Goal: Task Accomplishment & Management: Use online tool/utility

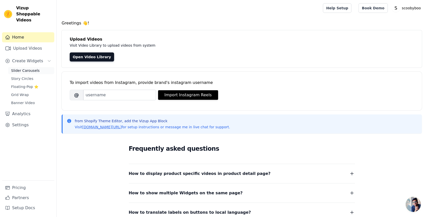
click at [38, 67] on link "Slider Carousels" at bounding box center [31, 70] width 46 height 7
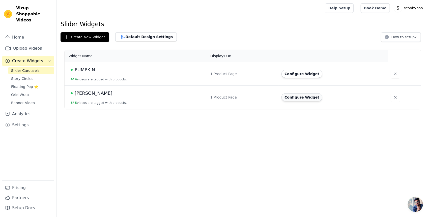
click at [303, 97] on button "Configure Widget" at bounding box center [301, 97] width 41 height 8
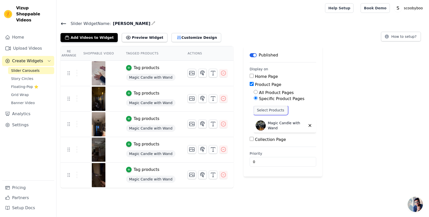
click at [256, 106] on button "Select Products" at bounding box center [271, 110] width 34 height 9
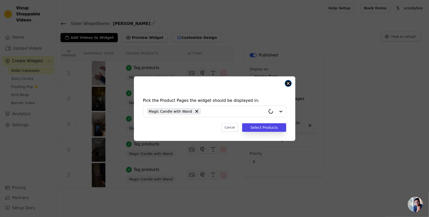
click at [289, 85] on button "Close modal" at bounding box center [288, 83] width 6 height 6
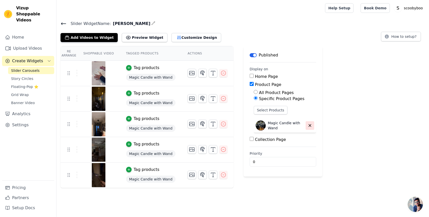
click at [309, 126] on icon "button" at bounding box center [310, 126] width 2 height 2
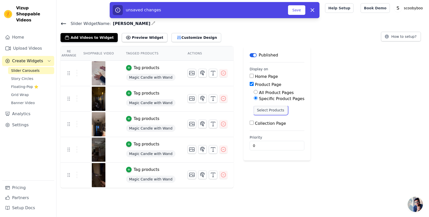
click at [272, 111] on button "Select Products" at bounding box center [271, 110] width 34 height 9
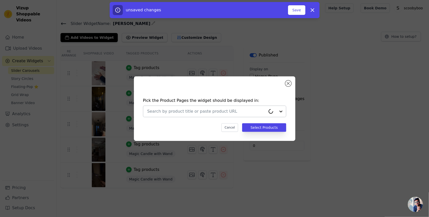
click at [200, 106] on div at bounding box center [206, 111] width 119 height 11
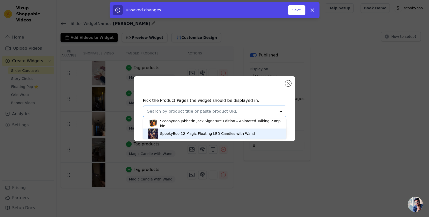
click at [190, 131] on div "SpookyBoo 12 Magic Floating LED Candles with Wand" at bounding box center [207, 133] width 95 height 5
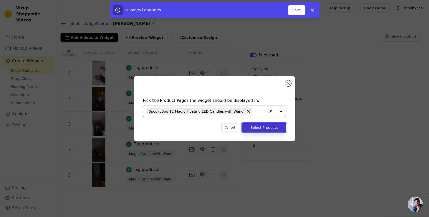
click at [259, 128] on button "Select Products" at bounding box center [264, 127] width 44 height 9
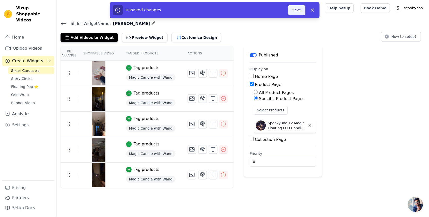
click at [294, 9] on button "Save" at bounding box center [296, 10] width 17 height 10
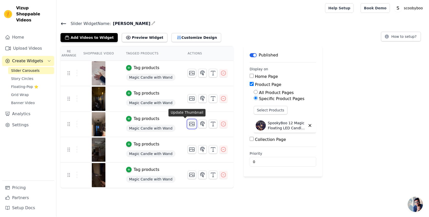
click at [189, 125] on icon "button" at bounding box center [192, 124] width 6 height 6
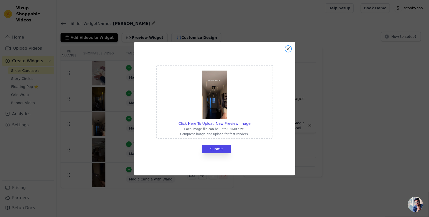
click at [291, 48] on button "Close modal" at bounding box center [288, 49] width 6 height 6
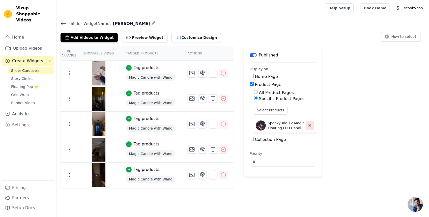
click at [308, 126] on icon "button" at bounding box center [310, 125] width 5 height 5
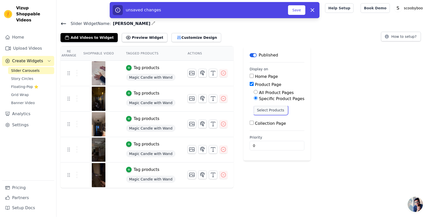
click at [265, 110] on button "Select Products" at bounding box center [271, 110] width 34 height 9
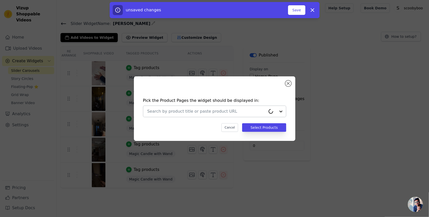
click at [244, 115] on div at bounding box center [206, 111] width 119 height 11
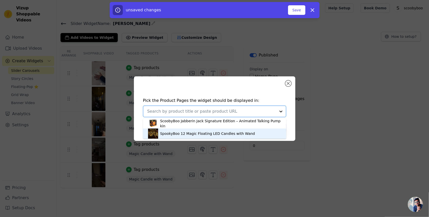
click at [205, 132] on div "SpookyBoo 12 Magic Floating LED Candles with Wand" at bounding box center [207, 133] width 95 height 5
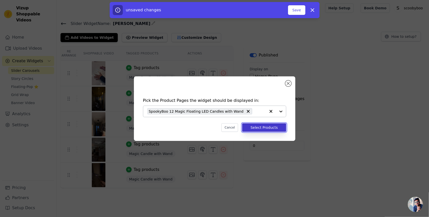
click at [266, 131] on button "Select Products" at bounding box center [264, 127] width 44 height 9
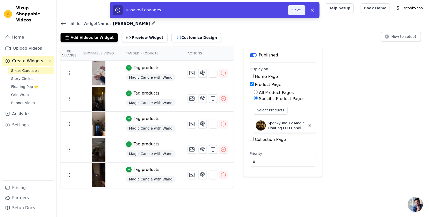
click at [296, 9] on button "Save" at bounding box center [296, 10] width 17 height 10
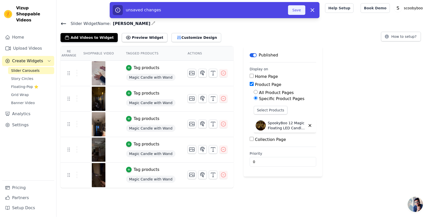
click at [296, 9] on div at bounding box center [190, 8] width 259 height 16
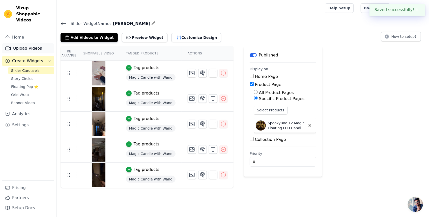
click at [24, 43] on link "Upload Videos" at bounding box center [28, 48] width 52 height 10
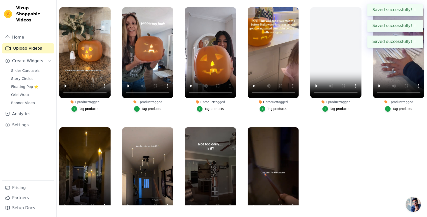
click at [391, 108] on button "Tag products" at bounding box center [398, 109] width 27 height 6
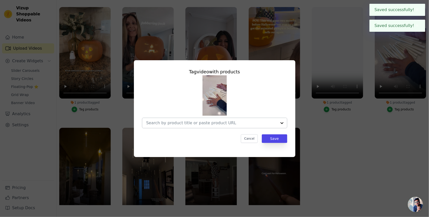
click at [191, 123] on input "1 product tagged Tag video with products Cancel Save Tag products" at bounding box center [211, 123] width 131 height 5
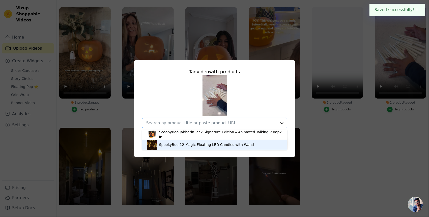
click at [193, 143] on div "SpookyBoo 12 Magic Floating LED Candles with Wand" at bounding box center [206, 144] width 95 height 5
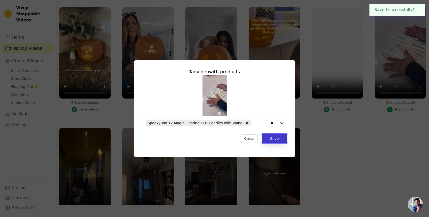
click at [275, 140] on button "Save" at bounding box center [274, 138] width 25 height 9
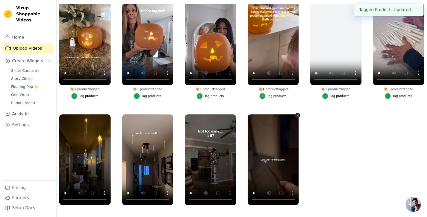
scroll to position [40, 0]
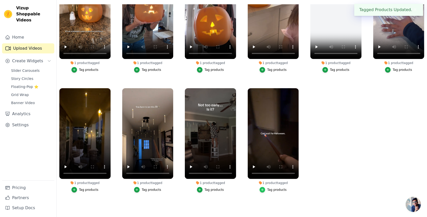
click at [262, 188] on icon "button" at bounding box center [262, 190] width 4 height 4
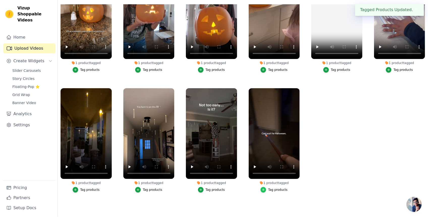
scroll to position [0, 0]
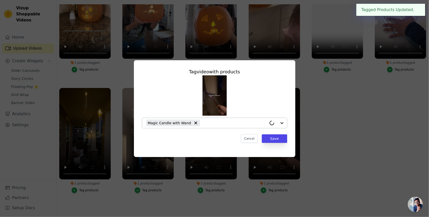
click at [237, 123] on input "1 product tagged Tag video with products Magic Candle with Wand Cancel Save Tag…" at bounding box center [234, 123] width 65 height 5
click at [201, 125] on input "1 product tagged Tag video with products Cancel Save Tag products" at bounding box center [211, 123] width 131 height 5
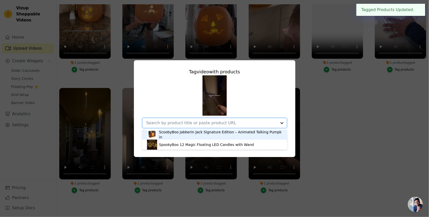
click at [201, 151] on div "Tag video with products ScoobyBoo Jabberin Jack Signature Edition – Animated Ta…" at bounding box center [214, 108] width 161 height 97
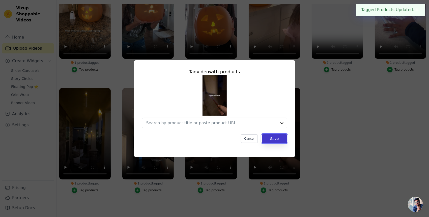
click at [275, 141] on button "Save" at bounding box center [274, 138] width 25 height 9
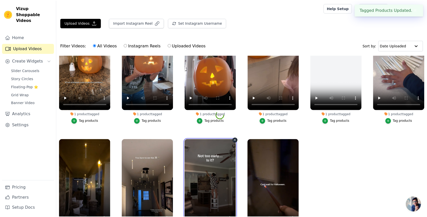
scroll to position [51, 0]
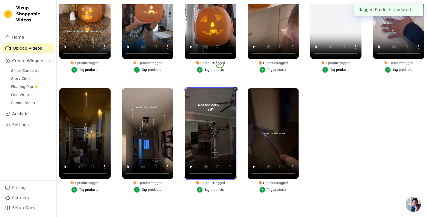
click at [229, 123] on video at bounding box center [210, 133] width 51 height 91
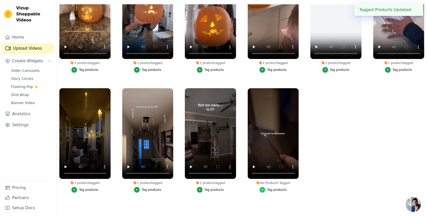
click at [263, 188] on icon "button" at bounding box center [262, 190] width 4 height 4
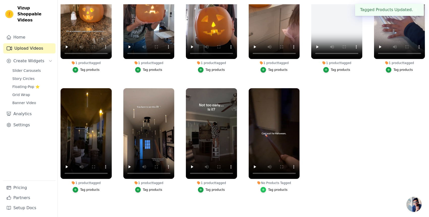
scroll to position [0, 0]
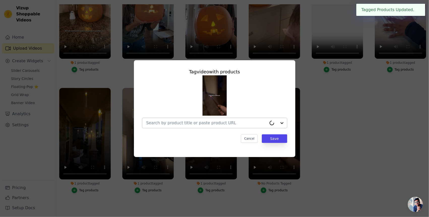
click at [222, 126] on div at bounding box center [206, 123] width 121 height 10
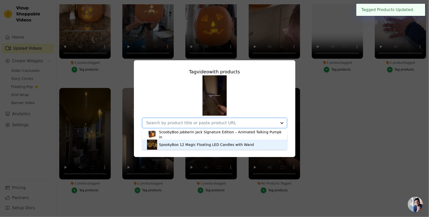
click at [205, 145] on div "SpookyBoo 12 Magic Floating LED Candles with Wand" at bounding box center [206, 144] width 95 height 5
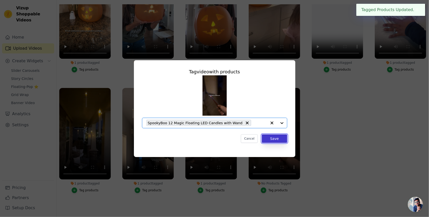
click at [273, 141] on button "Save" at bounding box center [274, 138] width 25 height 9
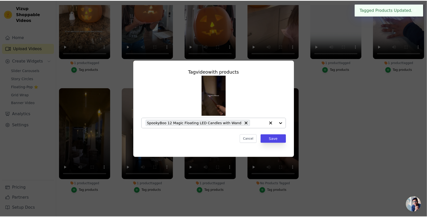
scroll to position [51, 0]
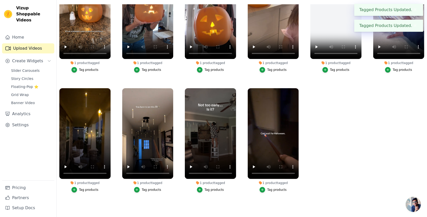
click at [204, 189] on button "Tag products" at bounding box center [210, 190] width 27 height 6
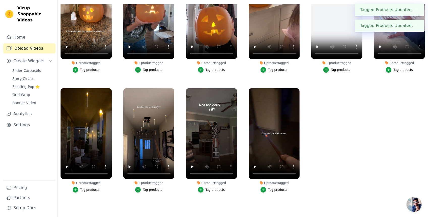
scroll to position [0, 0]
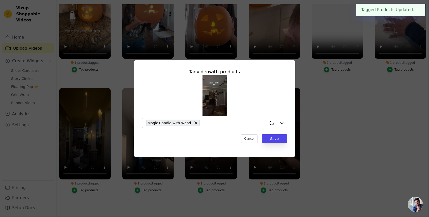
click at [202, 125] on input "1 product tagged Tag video with products Magic Candle with Wand Cancel Save Tag…" at bounding box center [234, 123] width 65 height 5
click at [194, 127] on div at bounding box center [211, 123] width 131 height 10
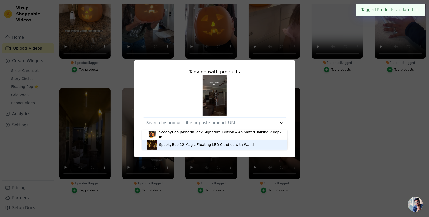
click at [193, 151] on div "Tag video with products ScoobyBoo Jabberin Jack Signature Edition – Animated Ta…" at bounding box center [214, 108] width 161 height 97
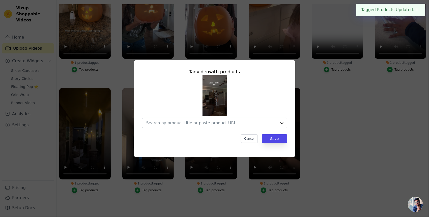
click at [229, 124] on input "1 product tagged Tag video with products Cancel Save Tag products" at bounding box center [211, 123] width 131 height 5
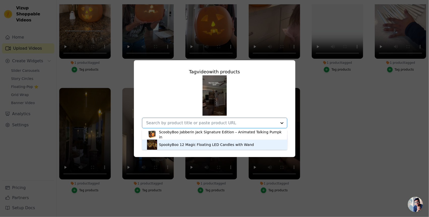
click at [230, 145] on div "SpookyBoo 12 Magic Floating LED Candles with Wand" at bounding box center [206, 144] width 95 height 5
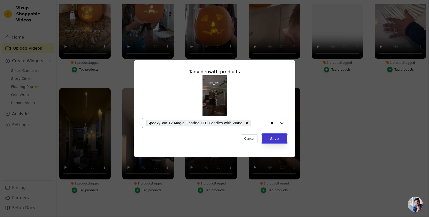
click at [267, 138] on button "Save" at bounding box center [274, 138] width 25 height 9
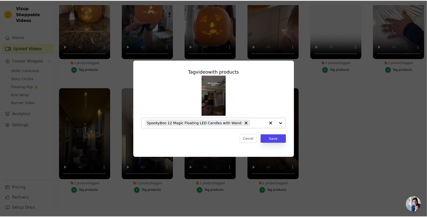
scroll to position [51, 0]
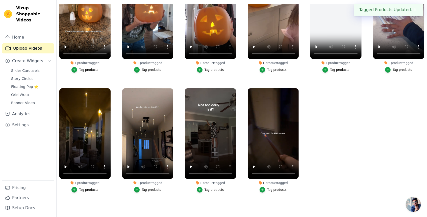
click at [149, 190] on div "Tag products" at bounding box center [151, 190] width 19 height 4
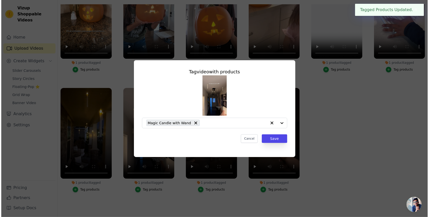
scroll to position [0, 0]
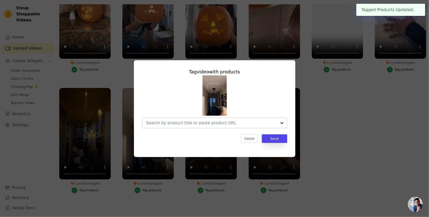
click at [199, 123] on input "1 product tagged Tag video with products Cancel Save Tag products" at bounding box center [211, 123] width 131 height 5
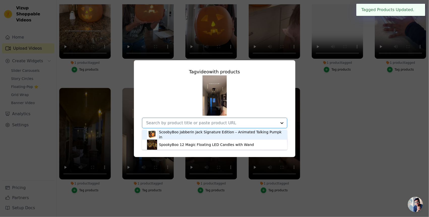
click at [195, 143] on div "SpookyBoo 12 Magic Floating LED Candles with Wand" at bounding box center [206, 144] width 95 height 5
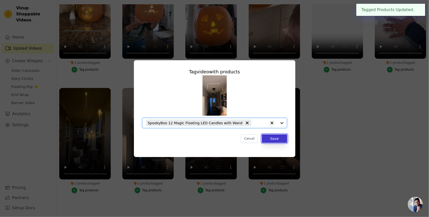
click at [269, 139] on button "Save" at bounding box center [274, 138] width 25 height 9
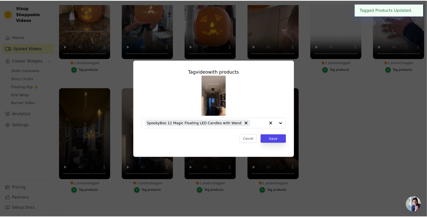
scroll to position [51, 0]
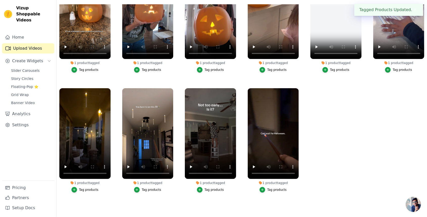
click at [90, 188] on div "Tag products" at bounding box center [88, 190] width 19 height 4
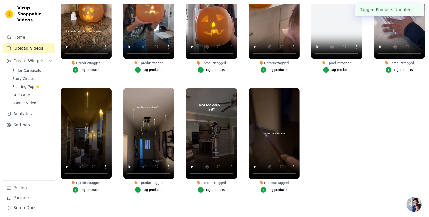
scroll to position [0, 0]
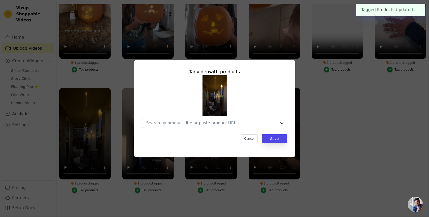
click at [202, 123] on input "1 product tagged Tag video with products Cancel Save Tag products" at bounding box center [211, 123] width 131 height 5
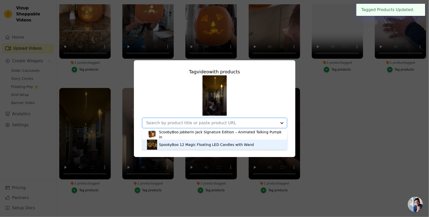
click at [203, 145] on div "SpookyBoo 12 Magic Floating LED Candles with Wand" at bounding box center [206, 144] width 95 height 5
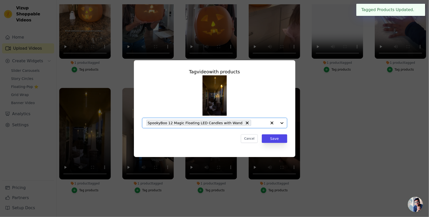
click at [267, 144] on div "Tag video with products Option SpookyBoo 12 Magic Floating LED Candles with Wan…" at bounding box center [214, 105] width 153 height 83
click at [269, 143] on button "Save" at bounding box center [274, 138] width 25 height 9
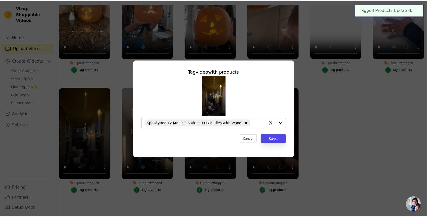
scroll to position [51, 0]
